Goal: Navigation & Orientation: Find specific page/section

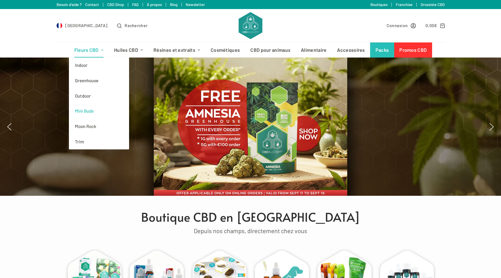
click at [89, 109] on link "Mini Buds" at bounding box center [99, 110] width 60 height 15
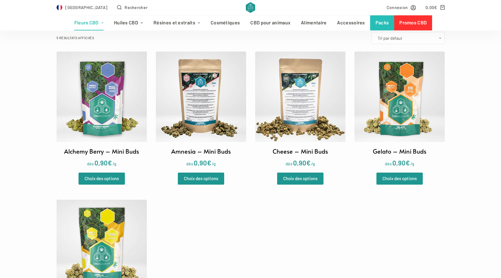
scroll to position [150, 0]
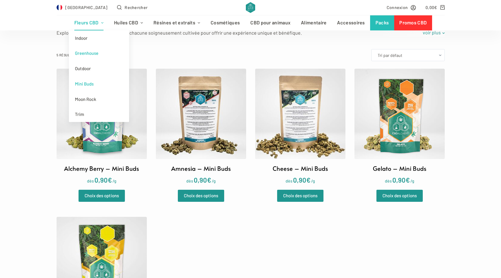
click at [90, 54] on link "Greenhouse" at bounding box center [99, 52] width 60 height 15
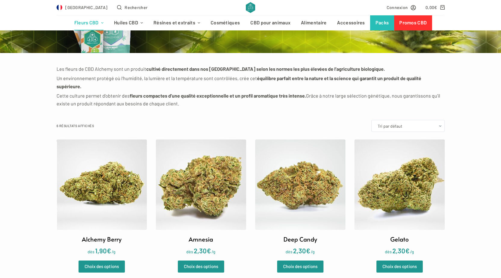
scroll to position [60, 0]
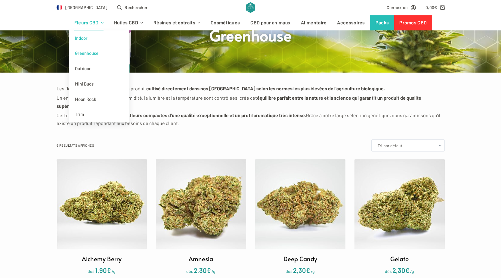
click at [91, 38] on link "Indoor" at bounding box center [99, 37] width 60 height 15
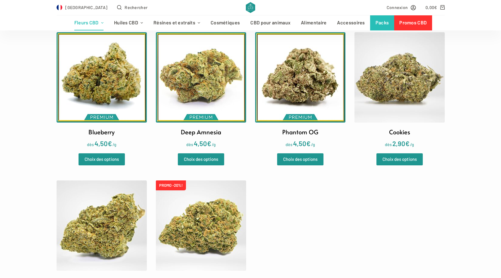
scroll to position [60, 0]
